Goal: Information Seeking & Learning: Learn about a topic

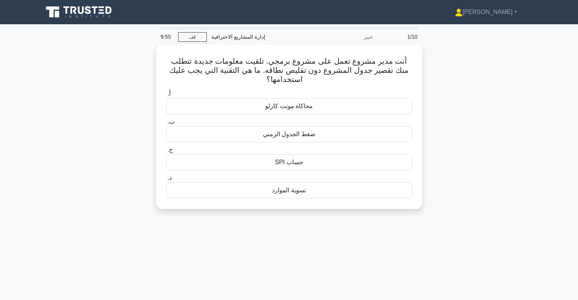
click at [476, 151] on div "أنت مدير مشروع تعمل على مشروع برمجي. تلقيت معلومات جديدة تتطلب منك تقصير جدول ا…" at bounding box center [288, 131] width 501 height 174
drag, startPoint x: 477, startPoint y: 66, endPoint x: 534, endPoint y: 54, distance: 58.2
click at [534, 54] on div "أنت مدير مشروع تعمل على مشروع برمجي. تلقيت معلومات جديدة تتطلب منك تقصير جدول ا…" at bounding box center [288, 131] width 501 height 174
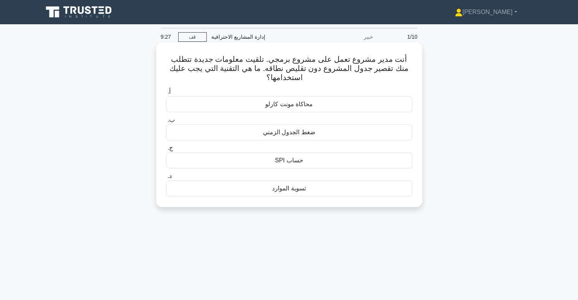
click at [293, 132] on font "ضغط الجدول الزمني" at bounding box center [289, 132] width 52 height 6
click at [166, 123] on input "ب. ضغط الجدول الزمني" at bounding box center [166, 120] width 0 height 5
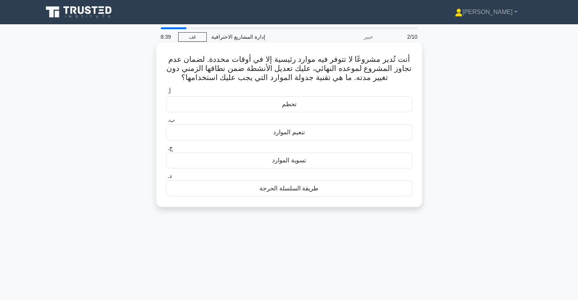
click at [292, 131] on font "تنعيم الموارد" at bounding box center [288, 132] width 31 height 6
click at [166, 123] on input "ب. تنعيم الموارد" at bounding box center [166, 120] width 0 height 5
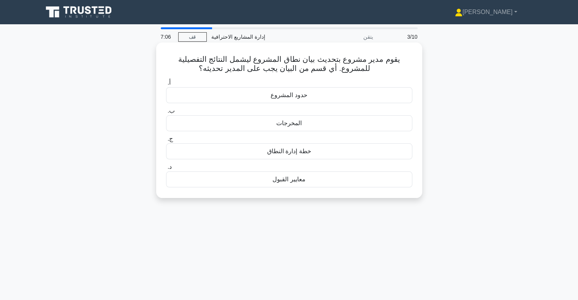
click at [297, 153] on font "خطة إدارة النطاق" at bounding box center [289, 151] width 44 height 6
click at [166, 142] on input "ج. خطة إدارة النطاق" at bounding box center [166, 139] width 0 height 5
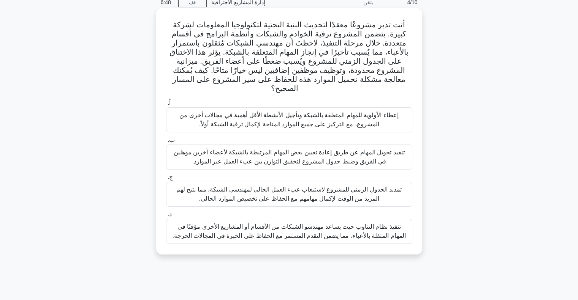
scroll to position [38, 0]
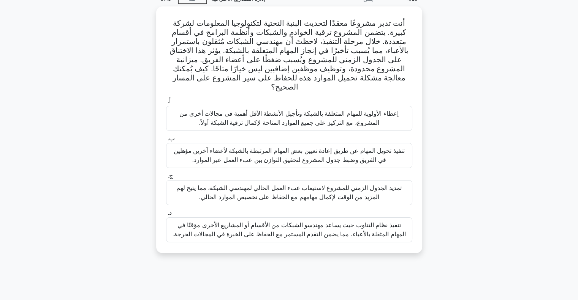
click at [472, 61] on div "أنت تدير مشروعًا معقدًا لتحديث البنية التحتية لتكنولوجيا المعلومات لشركة كبيرة.…" at bounding box center [288, 134] width 501 height 256
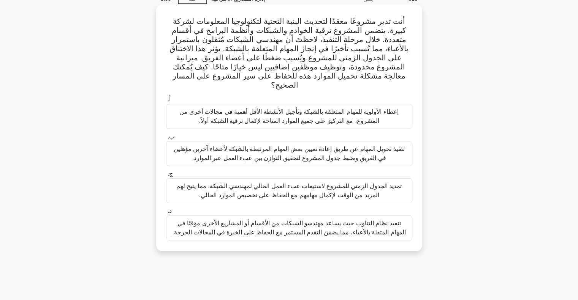
click at [329, 222] on font "تنفيذ نظام التناوب حيث يساعد مهندسو الشبكات من الأقسام أو المشاريع الأخرى مؤقتً…" at bounding box center [288, 228] width 233 height 16
click at [166, 214] on input "د. تنفيذ نظام التناوب حيث يساعد مهندسو الشبكات من الأقسام أو المشاريع الأخرى مؤ…" at bounding box center [166, 211] width 0 height 5
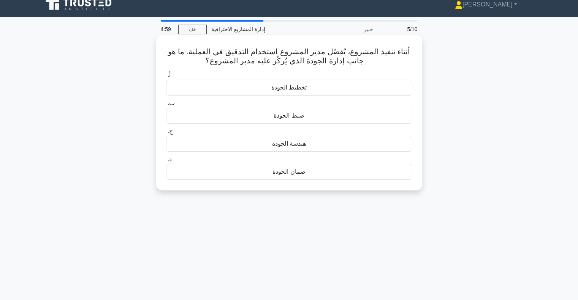
scroll to position [0, 0]
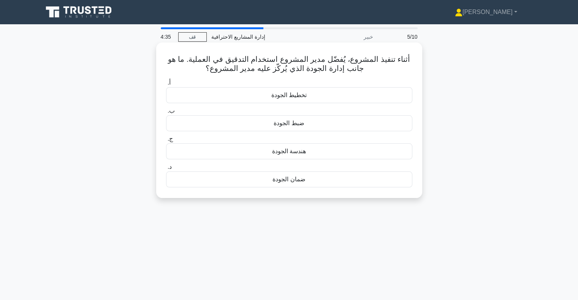
click at [294, 180] on font "ضمان الجودة" at bounding box center [288, 179] width 33 height 6
click at [166, 170] on input "د. ضمان الجودة" at bounding box center [166, 167] width 0 height 5
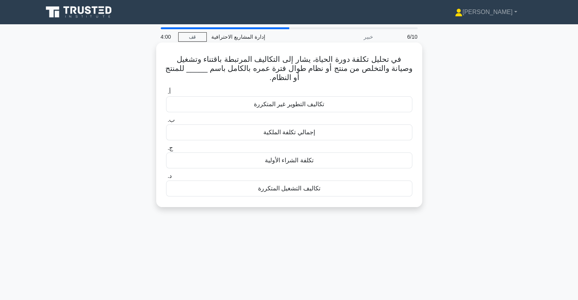
click at [286, 133] on font "إجمالي تكلفة الملكية" at bounding box center [289, 132] width 52 height 6
click at [166, 123] on input "ب. إجمالي تكلفة الملكية" at bounding box center [166, 120] width 0 height 5
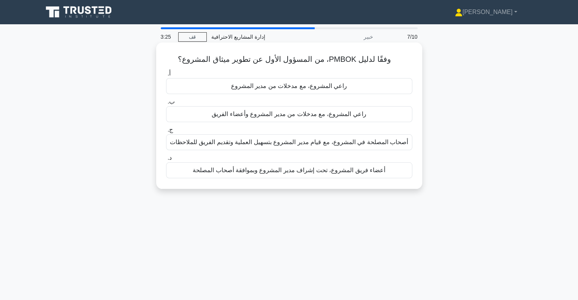
click at [299, 89] on font "راعي المشروع، مع مدخلات من مدير المشروع" at bounding box center [289, 86] width 116 height 6
click at [166, 76] on input "أ. راعي المشروع، مع مدخلات من مدير المشروع" at bounding box center [166, 73] width 0 height 5
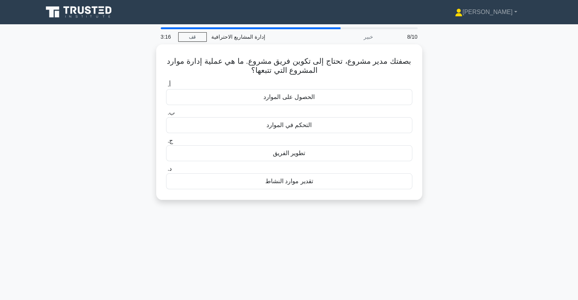
click at [460, 107] on div "بصفتك مدير مشروع، تحتاج إلى تكوين فريق مشروع. ما هي عملية إدارة موارد المشروع ا…" at bounding box center [288, 126] width 501 height 165
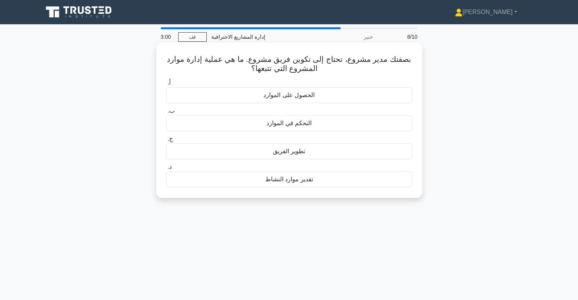
click at [279, 152] on font "تطوير الفريق" at bounding box center [289, 151] width 32 height 6
click at [166, 142] on input "ج. تطوير الفريق" at bounding box center [166, 139] width 0 height 5
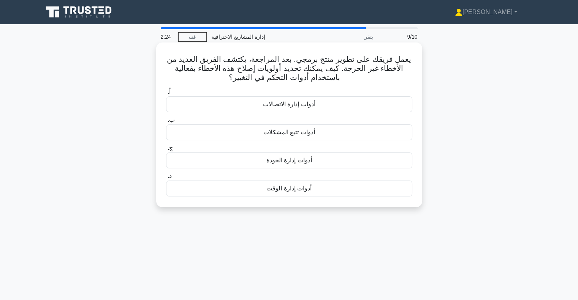
click at [287, 131] on font "أدوات تتبع المشكلات" at bounding box center [289, 132] width 52 height 6
click at [166, 123] on input "ب. أدوات تتبع المشكلات" at bounding box center [166, 120] width 0 height 5
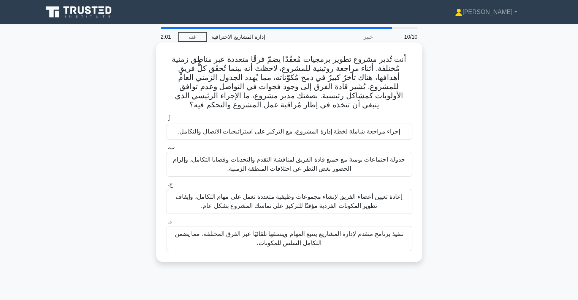
click at [280, 131] on font "إجراء مراجعة شاملة لخطة إدارة المشروع، مع التركيز على استراتيجيات الاتصال والتك…" at bounding box center [289, 131] width 222 height 6
click at [166, 122] on input "أ. إجراء مراجعة شاملة لخطة إدارة المشروع، مع التركيز على استراتيجيات الاتصال وا…" at bounding box center [166, 119] width 0 height 5
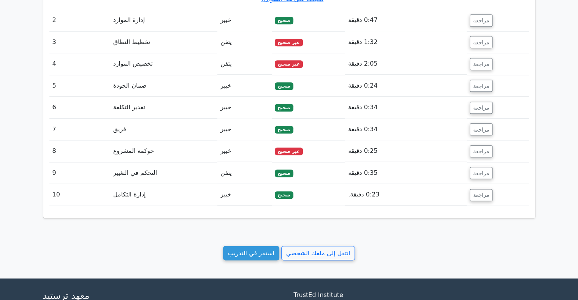
scroll to position [911, 0]
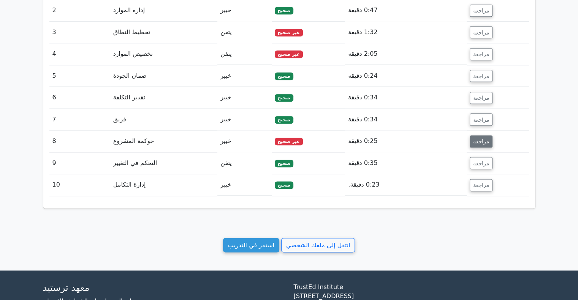
click at [478, 139] on font "مراجعة" at bounding box center [481, 142] width 16 height 6
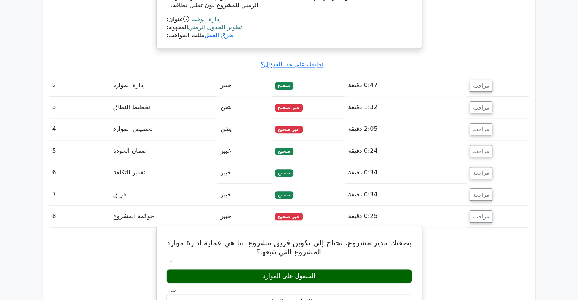
scroll to position [835, 0]
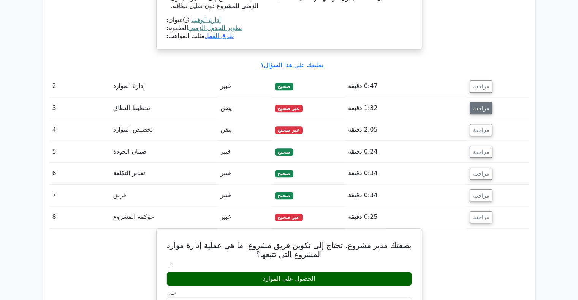
click at [477, 105] on font "مراجعة" at bounding box center [481, 108] width 16 height 6
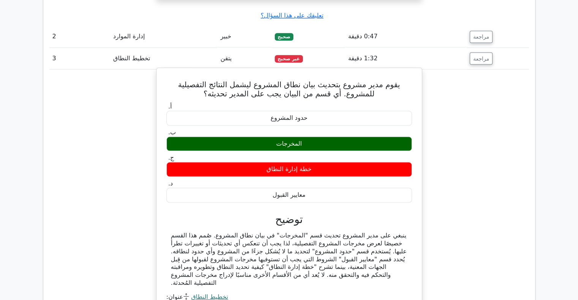
scroll to position [911, 0]
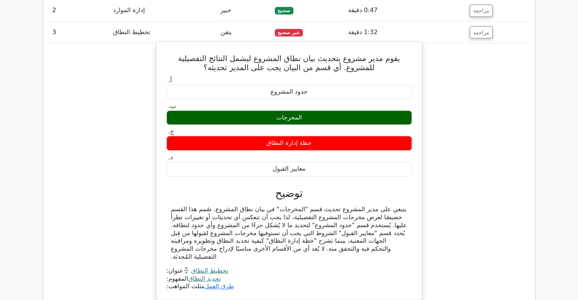
click at [292, 116] on font "المخرجات" at bounding box center [289, 117] width 26 height 7
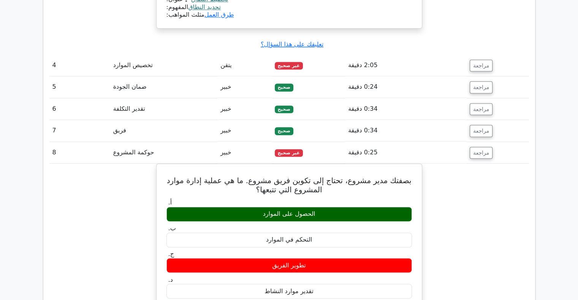
scroll to position [1177, 0]
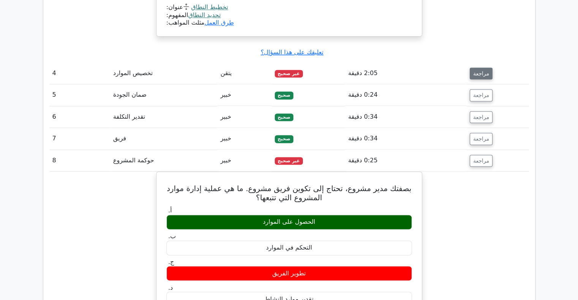
click at [480, 70] on font "مراجعة" at bounding box center [481, 73] width 16 height 6
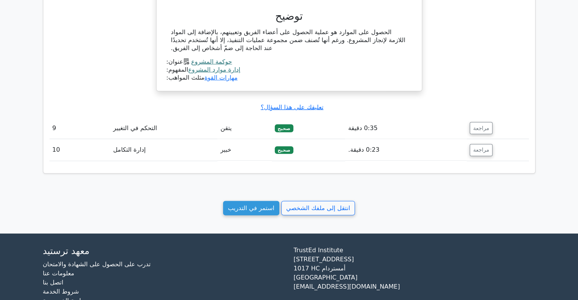
scroll to position [1993, 0]
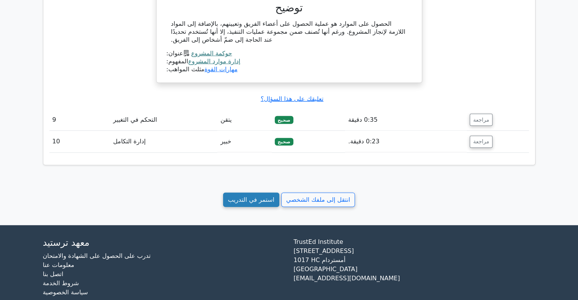
click at [245, 196] on font "استمر في التدريب" at bounding box center [251, 199] width 46 height 7
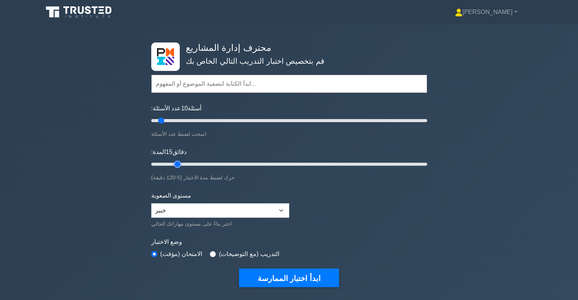
type input "15"
click at [175, 162] on input "المدة: 15 دقائق" at bounding box center [289, 164] width 276 height 9
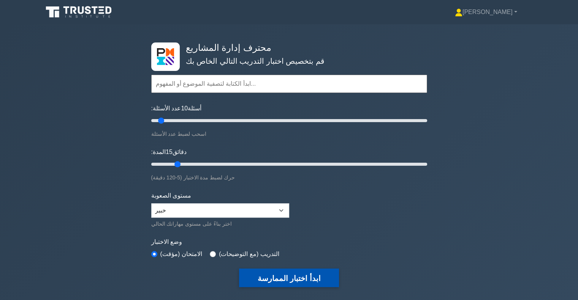
click at [276, 269] on button "ابدأ اختبار الممارسة" at bounding box center [288, 278] width 99 height 19
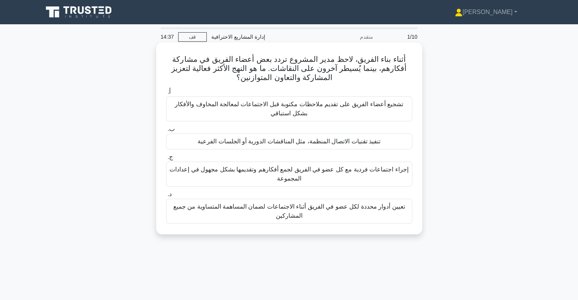
click at [324, 212] on font "تعيين أدوار محددة لكل عضو في الفريق أثناء الاجتماعات لضمان المساهمة المتساوية م…" at bounding box center [288, 211] width 239 height 18
click at [166, 197] on input "د. تعيين أدوار محددة لكل عضو في الفريق أثناء الاجتماعات لضمان المساهمة المتساوي…" at bounding box center [166, 194] width 0 height 5
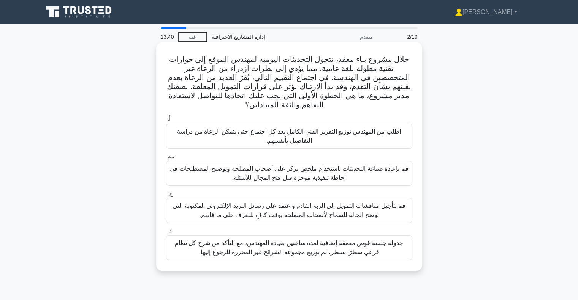
click at [297, 173] on font "قم بإعادة صياغة التحديثات باستخدام ملخص يركز على أصحاب المصلحة وتوضيح المصطلحات…" at bounding box center [288, 173] width 239 height 18
click at [166, 159] on input "ب. قم بإعادة صياغة التحديثات باستخدام ملخص يركز على أصحاب المصلحة وتوضيح المصطل…" at bounding box center [166, 156] width 0 height 5
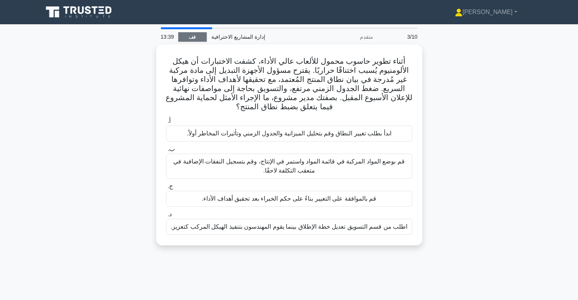
click at [196, 32] on link "قف" at bounding box center [192, 36] width 28 height 9
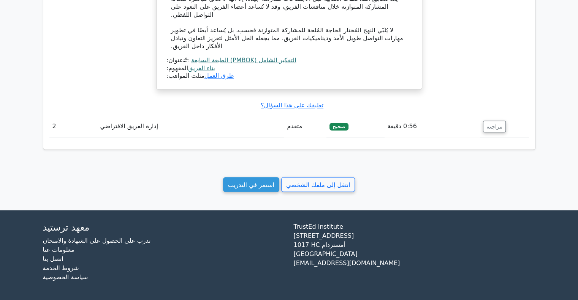
scroll to position [769, 0]
click at [254, 191] on link "استمر في التدريب" at bounding box center [251, 184] width 56 height 15
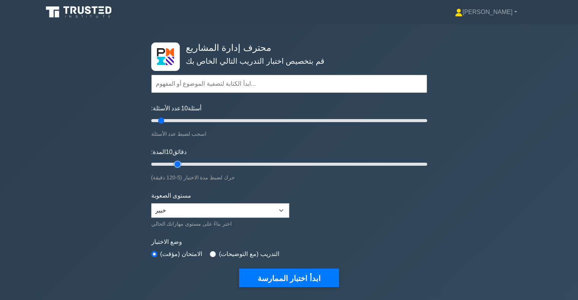
type input "15"
click at [181, 164] on input "المدة: 10 دقائق" at bounding box center [289, 164] width 276 height 9
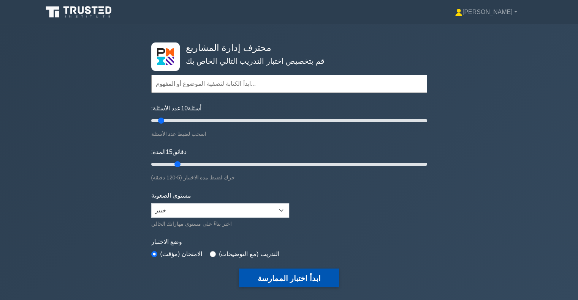
click at [278, 274] on font "ابدأ اختبار الممارسة" at bounding box center [288, 278] width 63 height 8
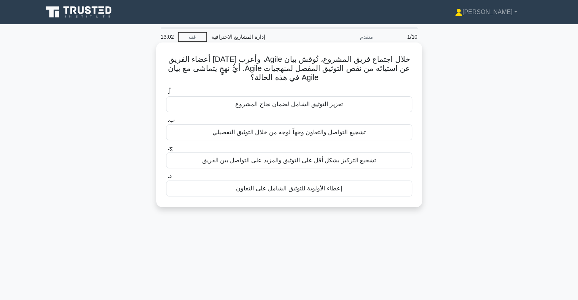
click at [231, 159] on font "تشجيع التركيز بشكل أقل على التوثيق والمزيد على التواصل بين الفريق" at bounding box center [289, 160] width 174 height 6
click at [166, 151] on input "ج. تشجيع التركيز بشكل أقل على التوثيق والمزيد على التواصل بين الفريق" at bounding box center [166, 148] width 0 height 5
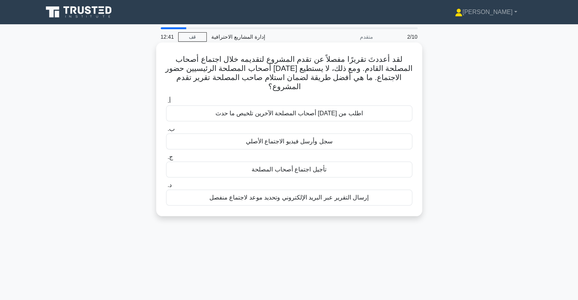
click at [267, 194] on font "إرسال التقرير عبر البريد الإلكتروني وتحديد موعد لاجتماع منفصل" at bounding box center [289, 197] width 160 height 6
click at [166, 188] on input "د. إرسال التقرير عبر البريد الإلكتروني وتحديد موعد لاجتماع منفصل" at bounding box center [166, 185] width 0 height 5
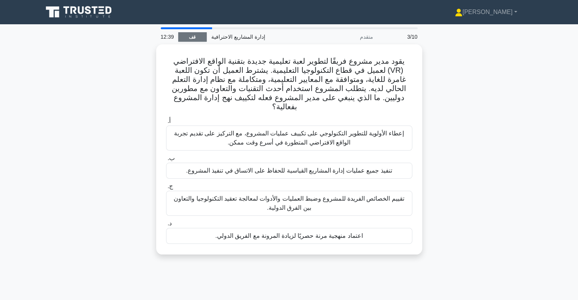
click at [193, 40] on link "قف" at bounding box center [192, 36] width 28 height 9
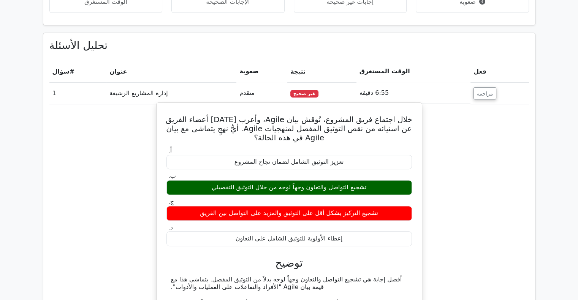
scroll to position [305, 0]
